Goal: Information Seeking & Learning: Learn about a topic

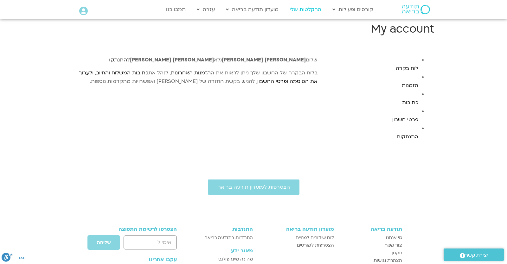
click at [305, 10] on link "ההקלטות שלי" at bounding box center [306, 9] width 38 height 12
click at [269, 8] on link "מועדון תודעה בריאה" at bounding box center [252, 9] width 59 height 12
drag, startPoint x: 358, startPoint y: 11, endPoint x: 348, endPoint y: 10, distance: 9.5
click at [357, 11] on link "קורסים ופעילות" at bounding box center [352, 9] width 47 height 12
click at [359, 17] on link "לוח שידורים" at bounding box center [364, 23] width 70 height 15
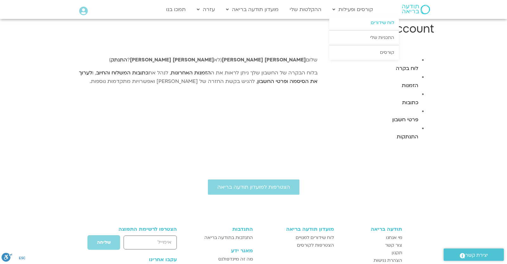
click at [357, 27] on link "לוח שידורים" at bounding box center [364, 23] width 70 height 15
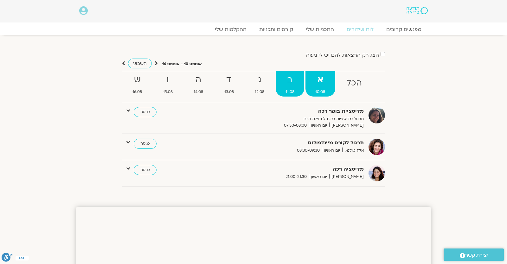
click at [287, 94] on span "11.08" at bounding box center [290, 92] width 29 height 7
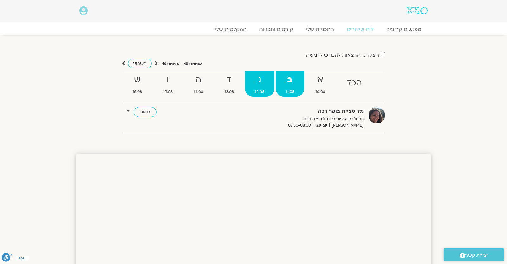
click at [256, 82] on strong "ג" at bounding box center [259, 80] width 29 height 14
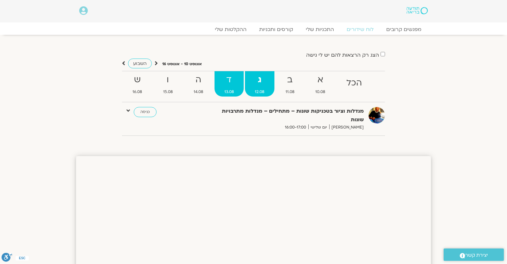
click at [215, 88] on link "ד 13.08" at bounding box center [229, 83] width 29 height 25
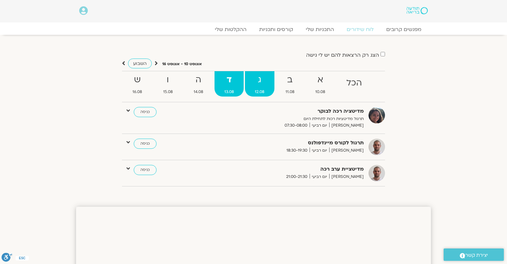
click at [257, 86] on strong "ג" at bounding box center [259, 80] width 29 height 14
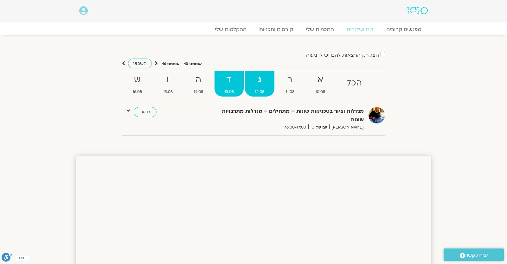
click at [232, 87] on strong "ד" at bounding box center [229, 80] width 29 height 14
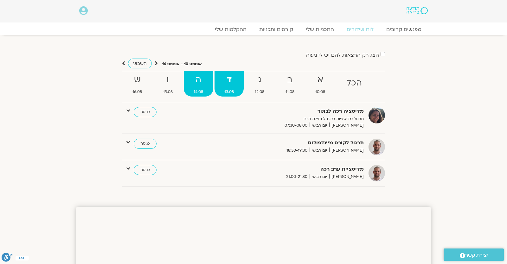
click at [190, 87] on strong "ה" at bounding box center [198, 80] width 29 height 14
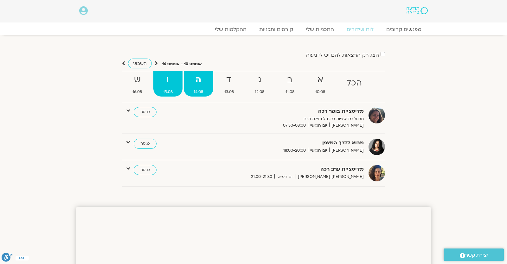
click at [170, 86] on strong "ו" at bounding box center [167, 80] width 29 height 14
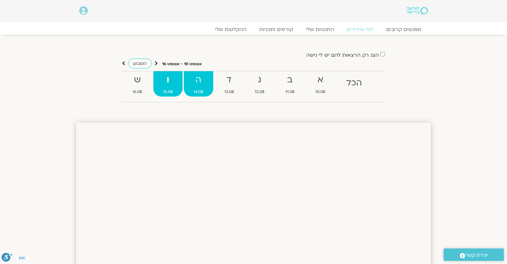
click at [188, 82] on strong "ה" at bounding box center [198, 80] width 29 height 14
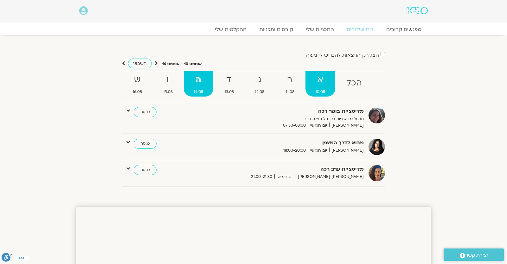
click at [328, 88] on link "א 10.08" at bounding box center [321, 83] width 30 height 25
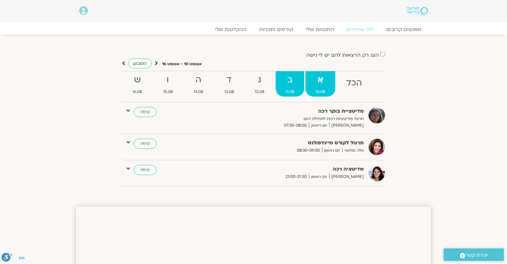
click at [297, 85] on strong "ב" at bounding box center [290, 80] width 29 height 14
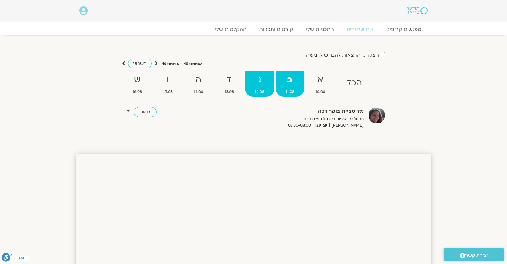
click at [263, 91] on span "12.08" at bounding box center [259, 92] width 29 height 7
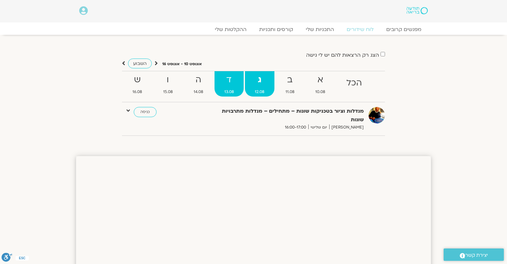
click at [238, 91] on span "13.08" at bounding box center [229, 92] width 29 height 7
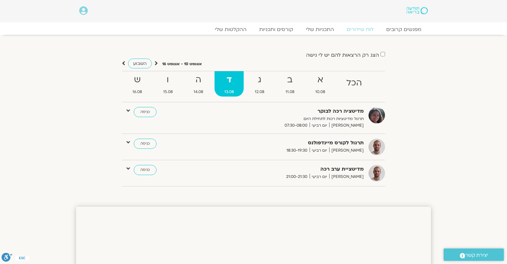
click at [306, 90] on ul "הכל א 10.08 ב 11.08 ג 12.08 ד 13.08 ה 14.08 ו 15.08 ש 16.08" at bounding box center [253, 86] width 263 height 31
click at [318, 88] on link "א 10.08" at bounding box center [321, 83] width 30 height 25
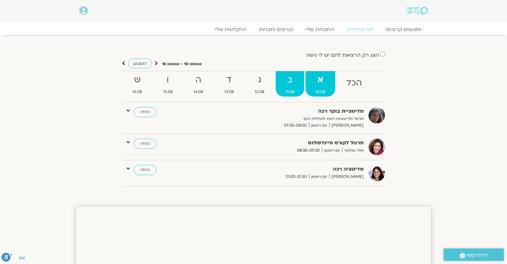
click at [276, 83] on strong "ב" at bounding box center [290, 80] width 29 height 14
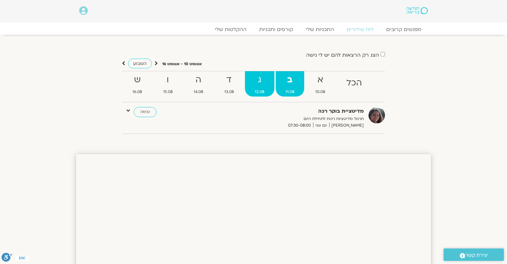
click at [269, 83] on strong "ג" at bounding box center [259, 80] width 29 height 14
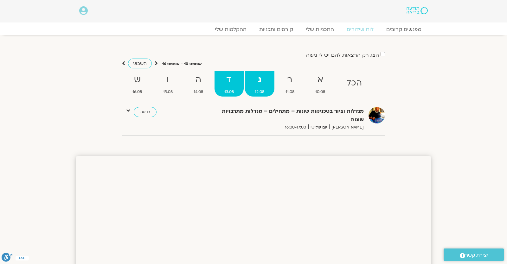
click at [240, 84] on strong "ד" at bounding box center [229, 80] width 29 height 14
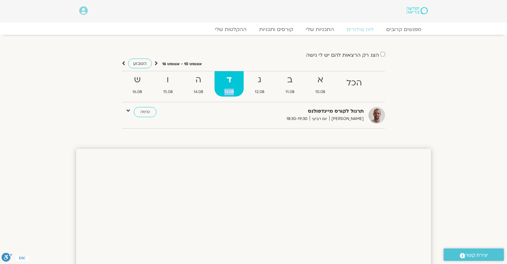
click at [214, 84] on ul "הכל א 10.08 ב 11.08 ג 12.08 ד 13.08 ה 14.08 ו 15.08 ש 16.08" at bounding box center [253, 86] width 263 height 31
click at [175, 87] on strong "ו" at bounding box center [167, 80] width 29 height 14
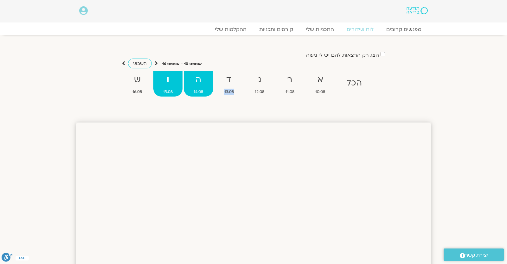
click at [194, 83] on strong "ה" at bounding box center [198, 80] width 29 height 14
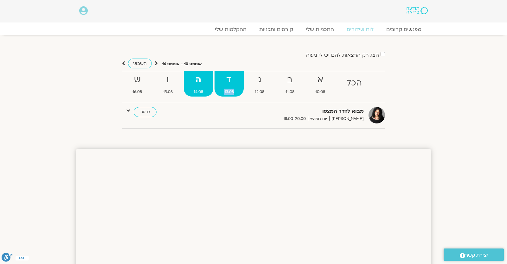
click at [221, 81] on strong "ד" at bounding box center [229, 80] width 29 height 14
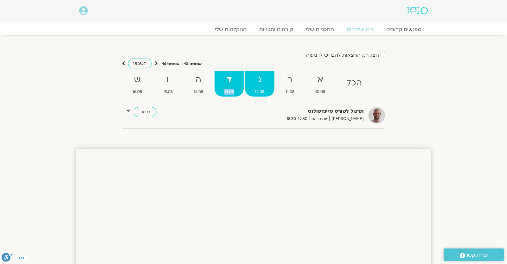
click at [269, 81] on strong "ג" at bounding box center [259, 80] width 29 height 14
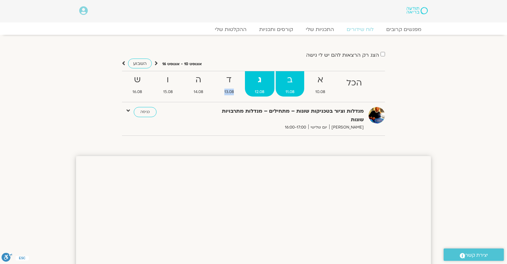
click at [291, 80] on strong "ב" at bounding box center [290, 80] width 29 height 14
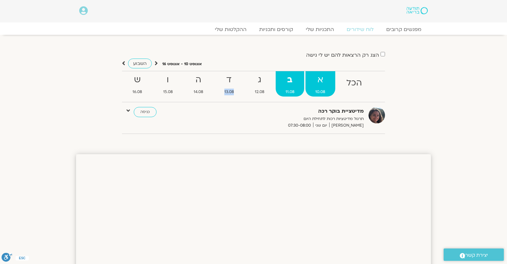
click at [317, 79] on strong "א" at bounding box center [321, 80] width 30 height 14
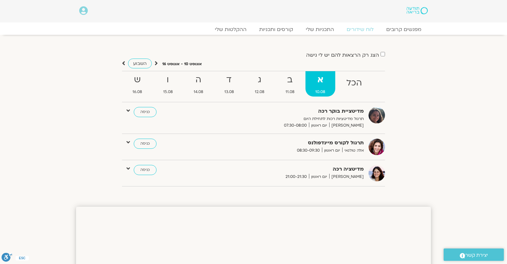
click at [420, 94] on div "הצג רק הרצאות להם יש לי גישה אוגוסט 10 - אוגוסט 16 השבוע להציג אירועים שפתוחים …" at bounding box center [253, 121] width 355 height 141
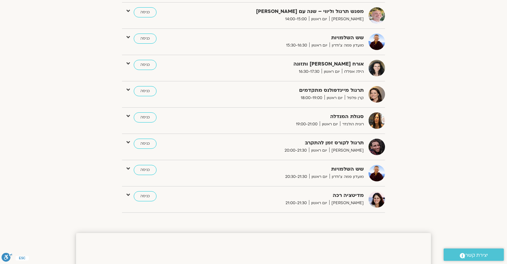
scroll to position [55, 0]
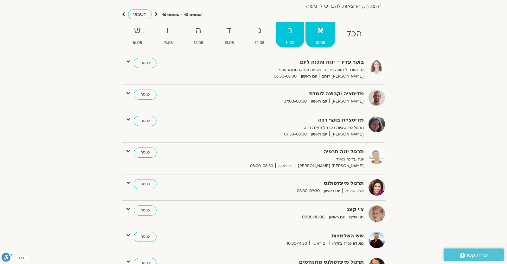
click at [279, 46] on span "11.08" at bounding box center [290, 43] width 29 height 7
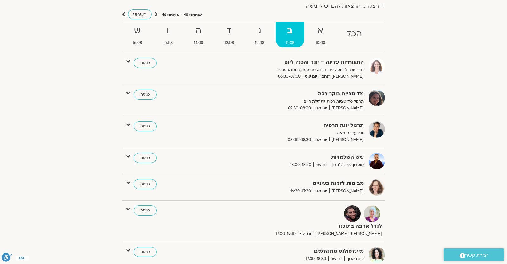
scroll to position [111, 0]
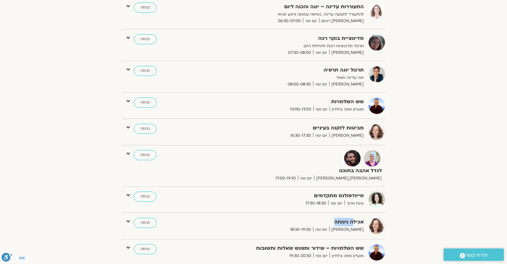
drag, startPoint x: 353, startPoint y: 221, endPoint x: 314, endPoint y: 224, distance: 39.4
click at [314, 224] on strong "אכילה נינוחה" at bounding box center [286, 222] width 155 height 9
click at [319, 223] on strong "אכילה נינוחה" at bounding box center [286, 222] width 155 height 9
drag, startPoint x: 323, startPoint y: 127, endPoint x: 354, endPoint y: 131, distance: 31.3
click at [352, 129] on strong "מביטות לזקנה בעיניים" at bounding box center [286, 128] width 155 height 9
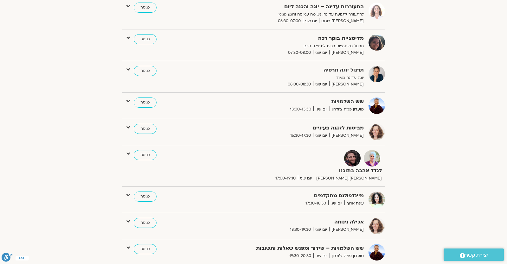
click at [352, 137] on span "נעמה כהן" at bounding box center [346, 135] width 35 height 7
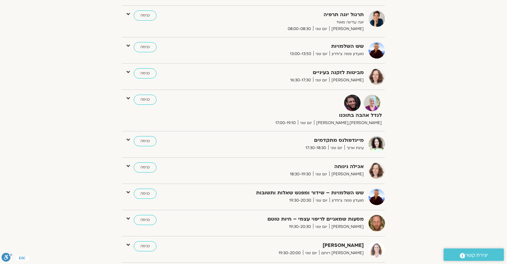
scroll to position [222, 0]
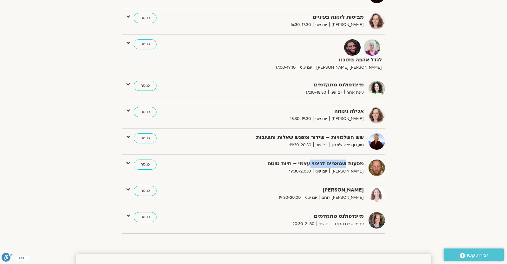
drag, startPoint x: 311, startPoint y: 165, endPoint x: 346, endPoint y: 176, distance: 37.1
click at [346, 176] on div "מסעות שמאניים לריפוי עצמי – חיות טוטם תומר פיין יום שני 19:30-20:30 כניסה עריכה…" at bounding box center [253, 171] width 263 height 22
click at [255, 205] on div "יוגה נידרה אורנה סמלסון רוחם יום שני 19:30-20:00 כניסה עריכה דף המפגש" at bounding box center [253, 197] width 263 height 22
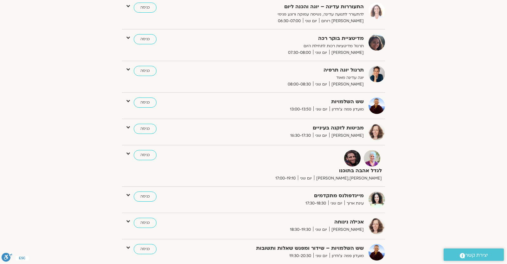
scroll to position [0, 0]
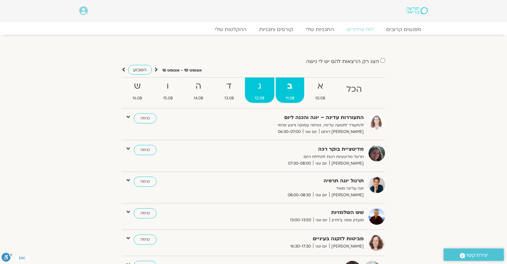
click at [257, 99] on span "12.08" at bounding box center [259, 98] width 29 height 7
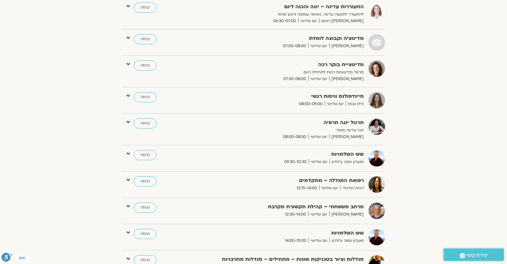
scroll to position [55, 0]
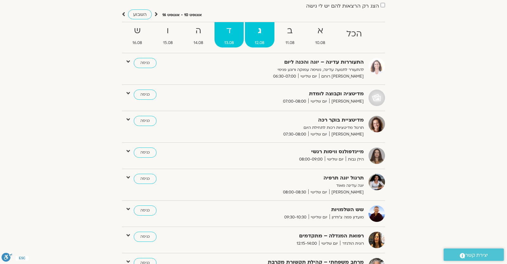
click at [235, 37] on strong "ד" at bounding box center [229, 31] width 29 height 14
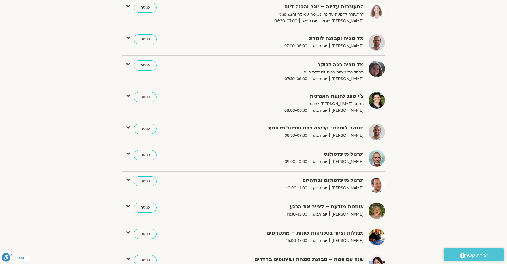
scroll to position [0, 0]
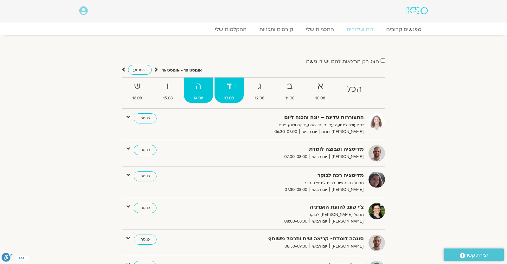
click at [202, 91] on strong "ה" at bounding box center [198, 86] width 29 height 14
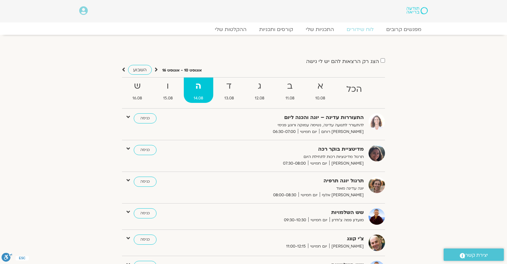
scroll to position [111, 0]
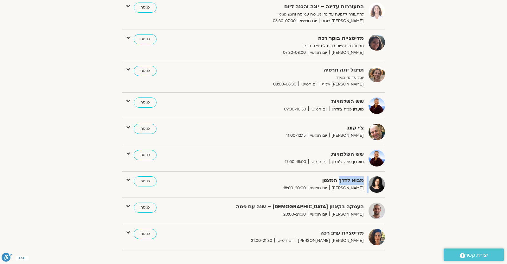
drag, startPoint x: 340, startPoint y: 183, endPoint x: 369, endPoint y: 177, distance: 30.0
click at [370, 177] on div "מבוא לדרך המצפן ארנינה קשתן יום חמישי 18:00-20:00 כניסה" at bounding box center [259, 185] width 254 height 16
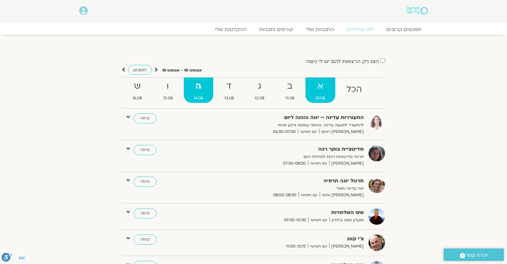
click at [309, 85] on strong "א" at bounding box center [321, 86] width 30 height 14
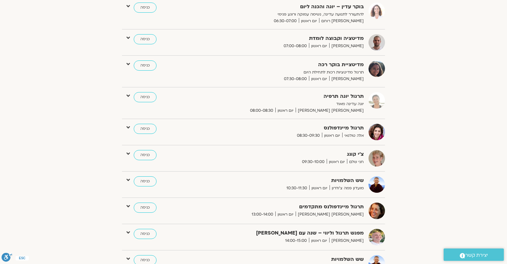
scroll to position [166, 0]
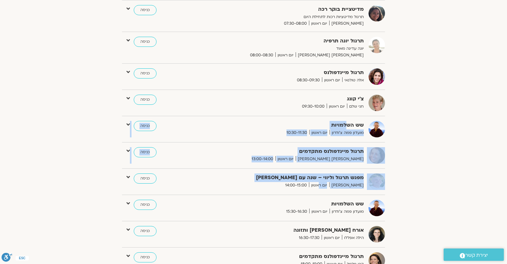
drag, startPoint x: 348, startPoint y: 123, endPoint x: 335, endPoint y: 171, distance: 49.9
click at [338, 176] on div "מועדון חמש בבוקר 20 דקות תנועה מעוררת, 20 דקות של התבוננות, 20 דקות של צמיחה פט…" at bounding box center [253, 163] width 263 height 432
click at [329, 185] on span "יום ראשון" at bounding box center [319, 185] width 20 height 7
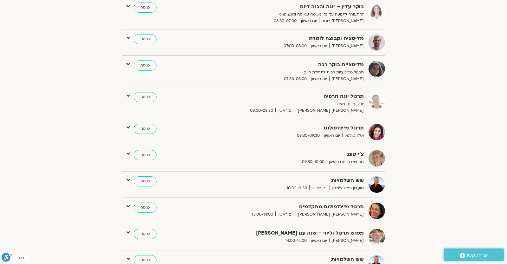
scroll to position [0, 0]
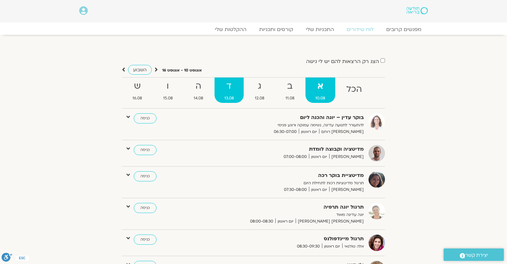
click at [229, 80] on strong "ד" at bounding box center [229, 86] width 29 height 14
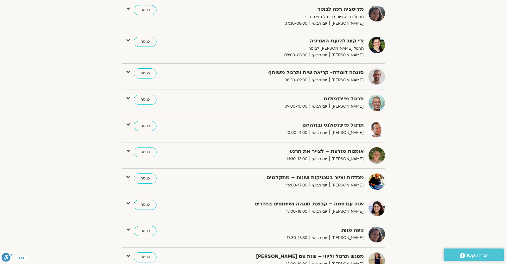
scroll to position [55, 0]
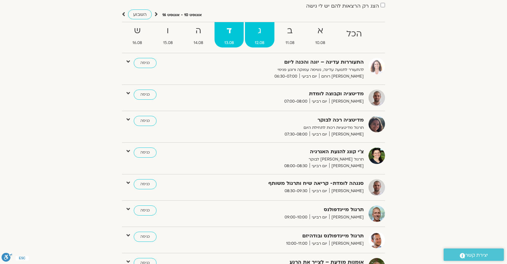
click at [249, 36] on strong "ג" at bounding box center [259, 31] width 29 height 14
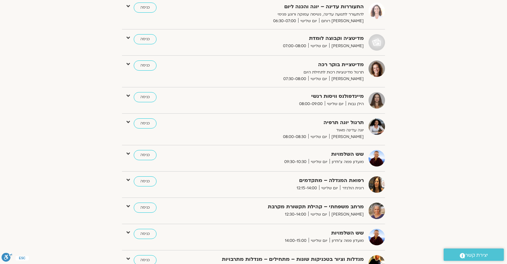
scroll to position [0, 0]
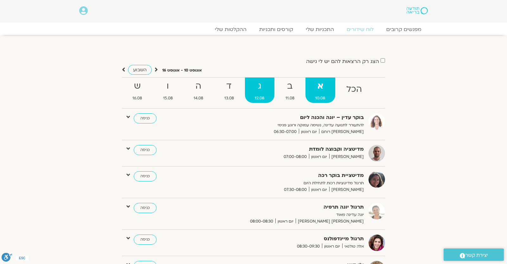
click at [268, 99] on span "12.08" at bounding box center [259, 98] width 29 height 7
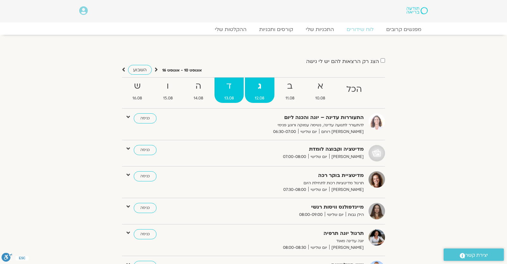
click at [226, 84] on strong "ד" at bounding box center [229, 86] width 29 height 14
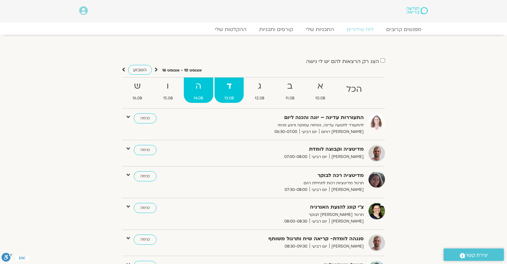
click at [207, 87] on strong "ה" at bounding box center [198, 86] width 29 height 14
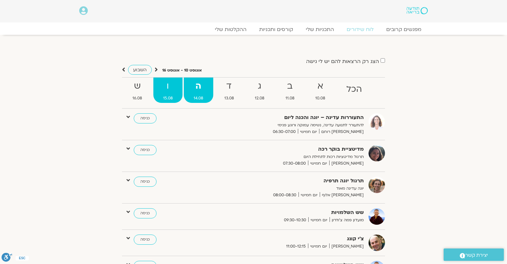
click at [159, 84] on strong "ו" at bounding box center [167, 86] width 29 height 14
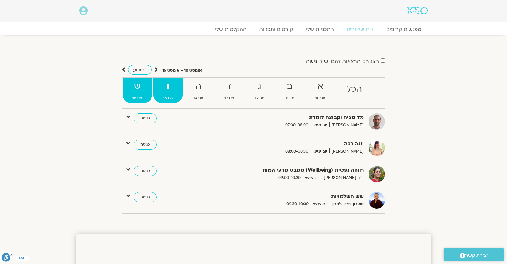
click at [128, 98] on span "16.08" at bounding box center [137, 98] width 29 height 7
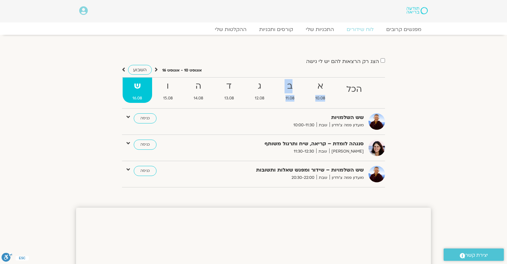
click at [305, 94] on ul "הכל א 10.08 ב 11.08 ג 12.08 ד 13.08 ה 14.08 ו 15.08 ש 16.08" at bounding box center [253, 92] width 263 height 31
click at [317, 90] on strong "א" at bounding box center [321, 86] width 30 height 14
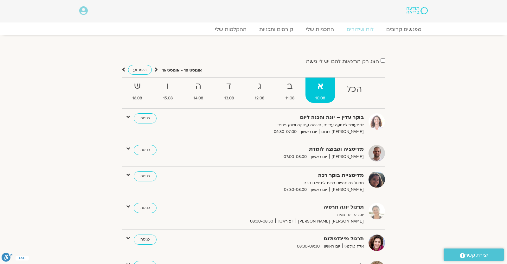
click at [214, 124] on p "להתעורר לתנועה עדינה, נשימה עמוקה ורוגע פנימי" at bounding box center [286, 125] width 155 height 7
